Goal: Check status

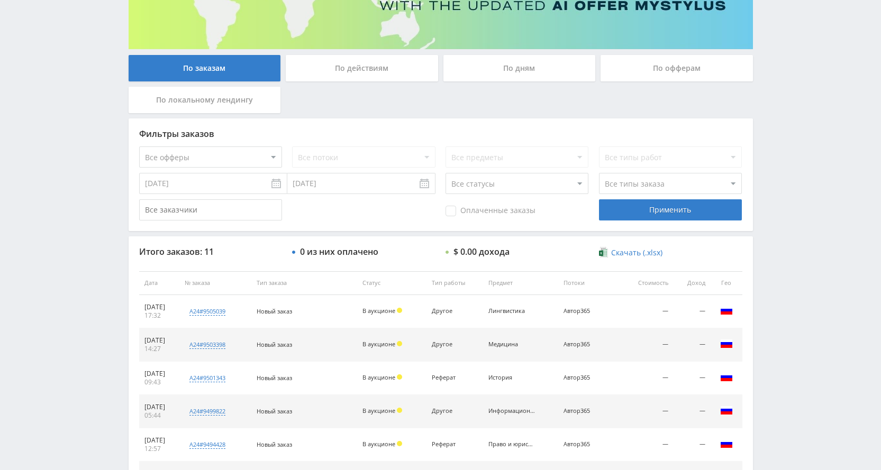
scroll to position [318, 0]
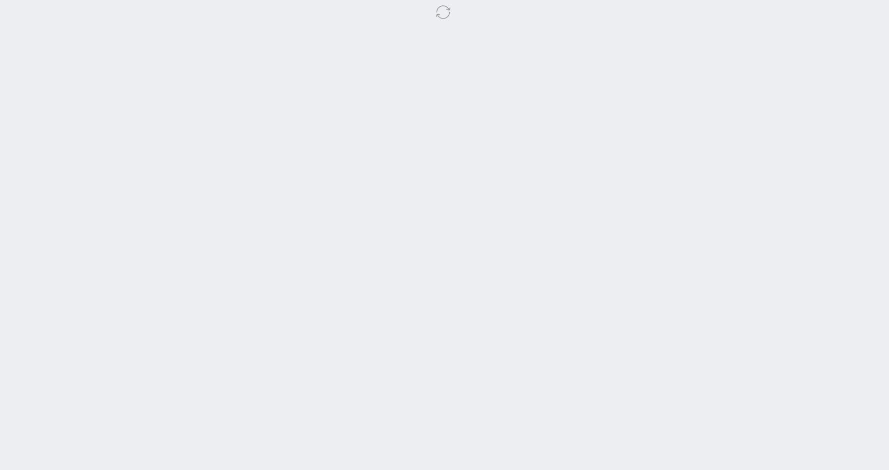
click at [549, 208] on body at bounding box center [444, 235] width 889 height 470
click at [622, 105] on body at bounding box center [444, 235] width 889 height 470
click at [548, 141] on body at bounding box center [444, 235] width 889 height 470
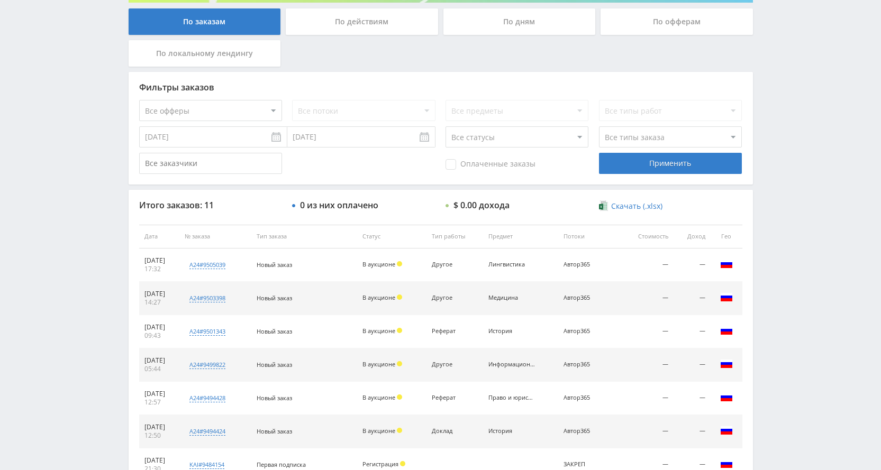
scroll to position [318, 0]
